Goal: Information Seeking & Learning: Learn about a topic

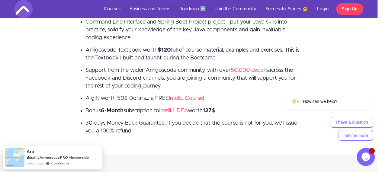
scroll to position [1206, 5]
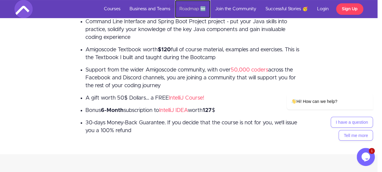
click at [189, 9] on link "Roadmap 🆕" at bounding box center [193, 9] width 36 height 18
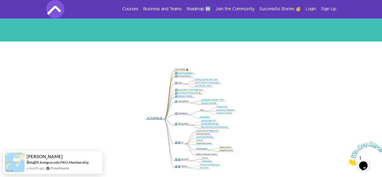
scroll to position [83, 0]
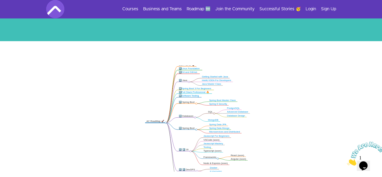
click at [224, 76] on link "Getting Started with Java" at bounding box center [215, 76] width 26 height 2
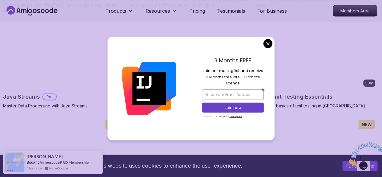
scroll to position [707, 0]
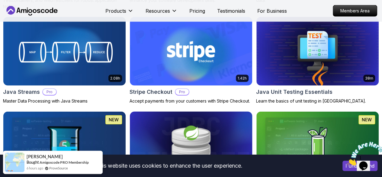
click at [268, 42] on body "This website uses cookies to enhance the user experience. I understand Products…" at bounding box center [191, 59] width 382 height 1532
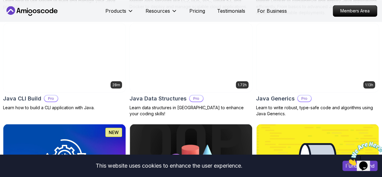
scroll to position [493, 0]
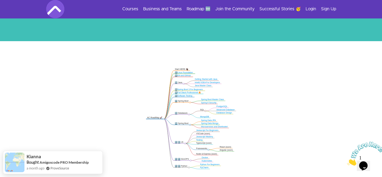
click at [206, 86] on link "Java Master Class" at bounding box center [203, 85] width 17 height 2
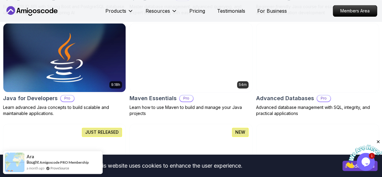
scroll to position [395, 0]
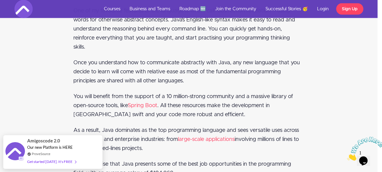
scroll to position [1840, 5]
